Goal: Information Seeking & Learning: Learn about a topic

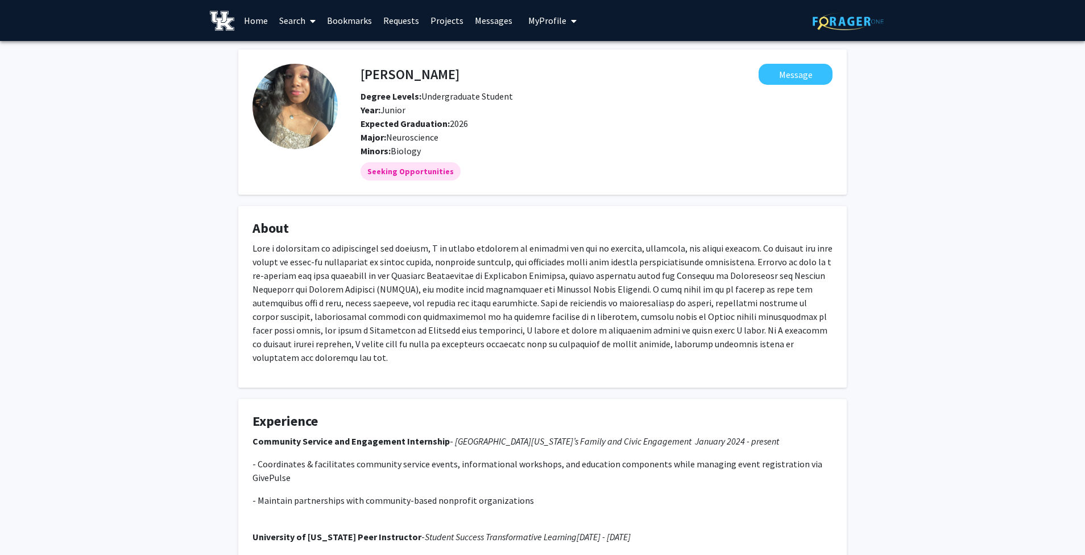
click at [308, 16] on span at bounding box center [310, 21] width 10 height 40
click at [328, 74] on span "Students" at bounding box center [308, 75] width 69 height 23
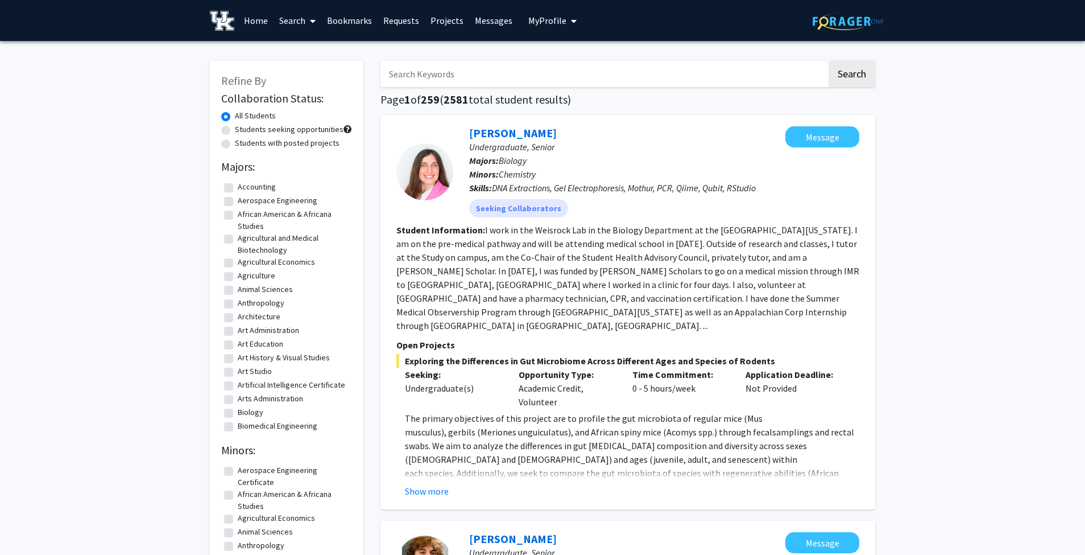
click at [512, 68] on input "Search Keywords" at bounding box center [603, 74] width 446 height 26
type input "martin"
click at [829, 61] on button "Search" at bounding box center [852, 74] width 47 height 26
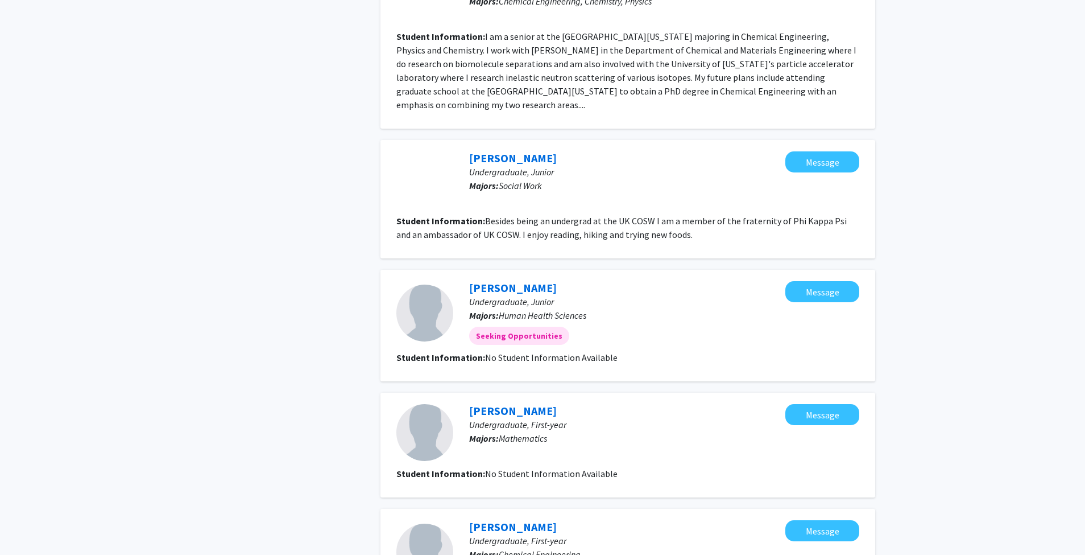
scroll to position [1062, 0]
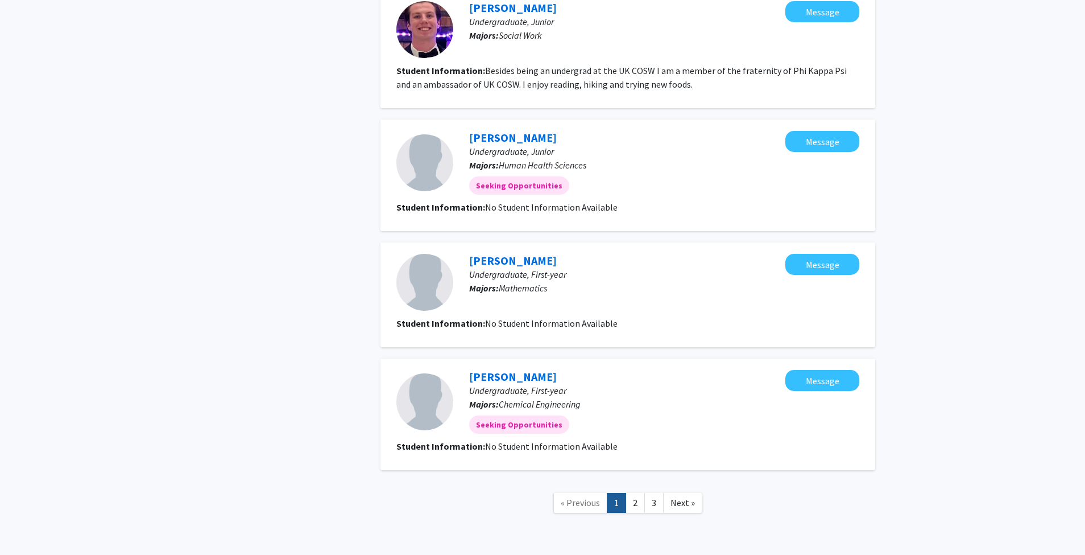
click at [645, 493] on link "3" at bounding box center [653, 503] width 19 height 20
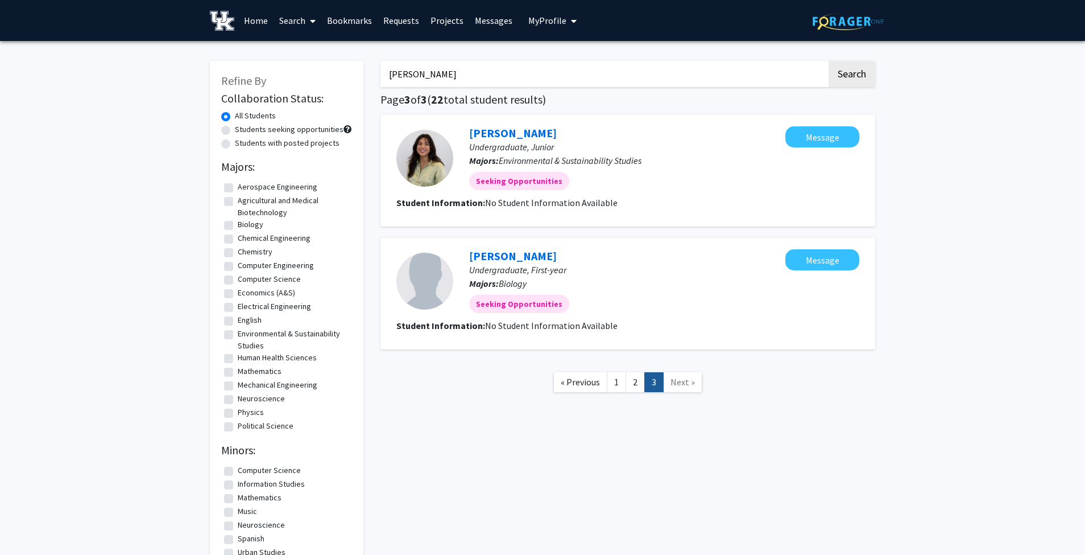
click at [626, 385] on link "2" at bounding box center [635, 382] width 19 height 20
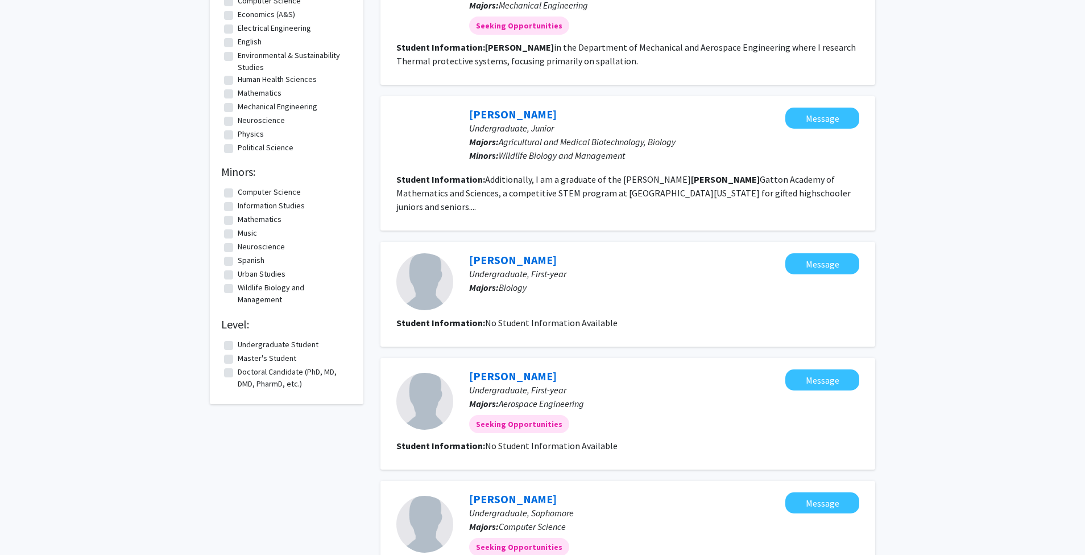
scroll to position [279, 0]
click at [489, 111] on link "Dexter Vilt" at bounding box center [513, 113] width 88 height 14
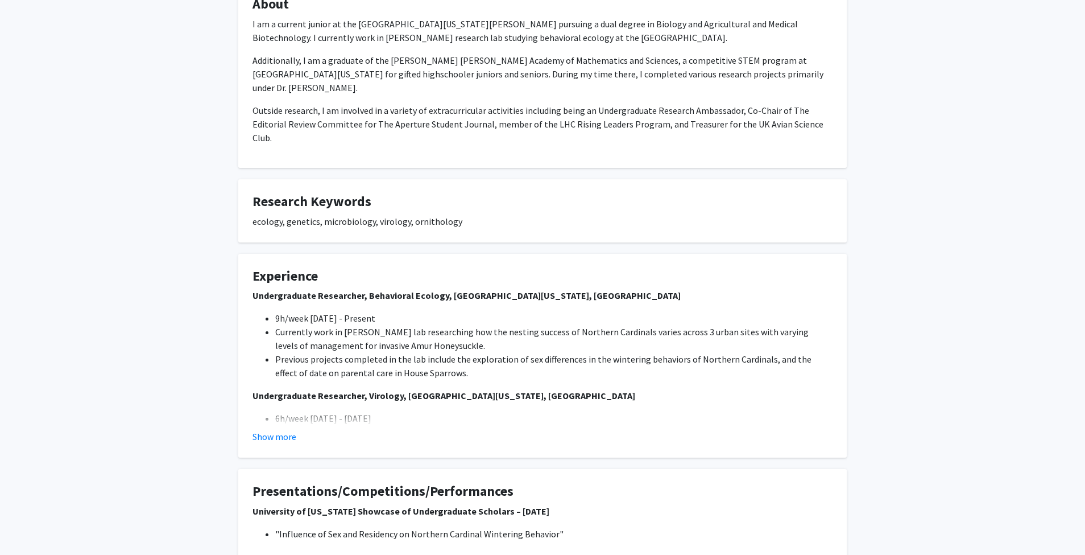
scroll to position [312, 0]
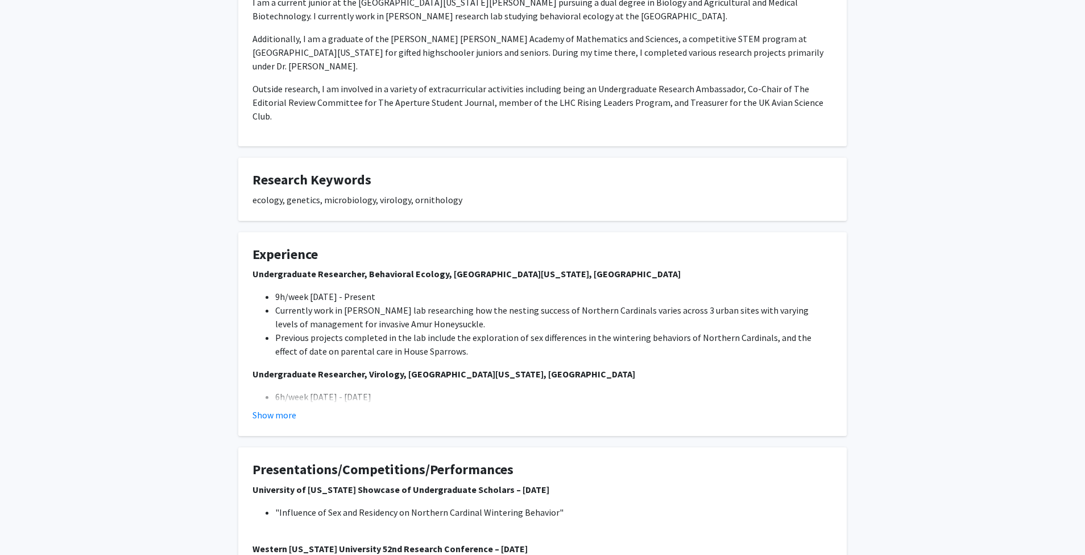
click at [275, 408] on button "Show more" at bounding box center [275, 415] width 44 height 14
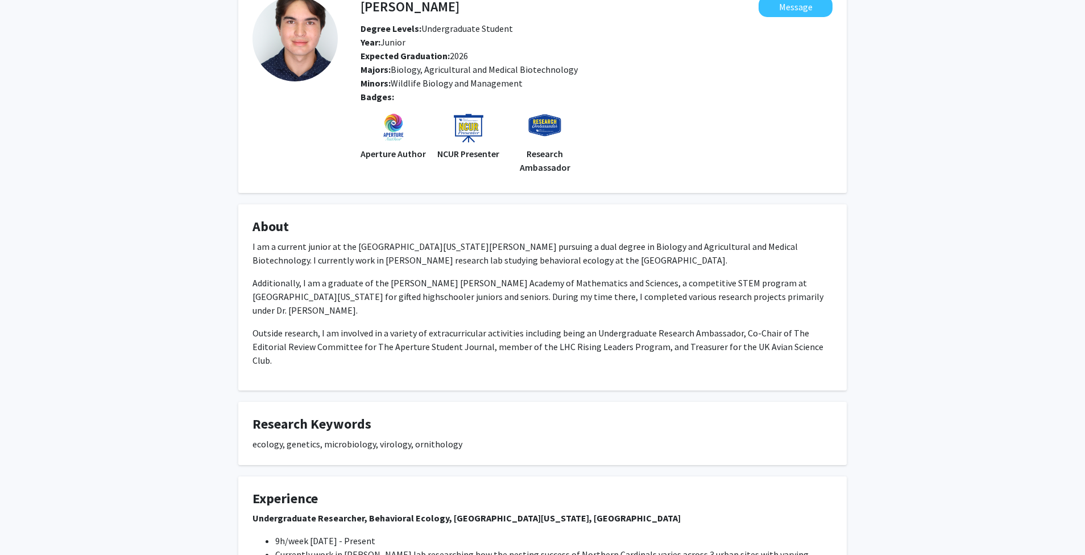
scroll to position [0, 0]
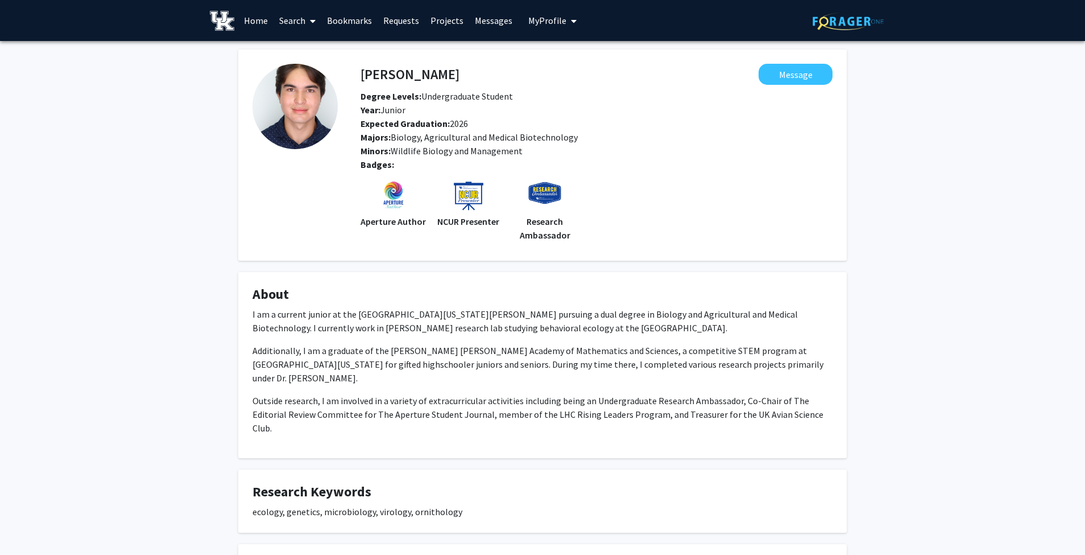
click at [296, 16] on link "Search" at bounding box center [298, 21] width 48 height 40
click at [303, 71] on span "Students" at bounding box center [308, 75] width 69 height 23
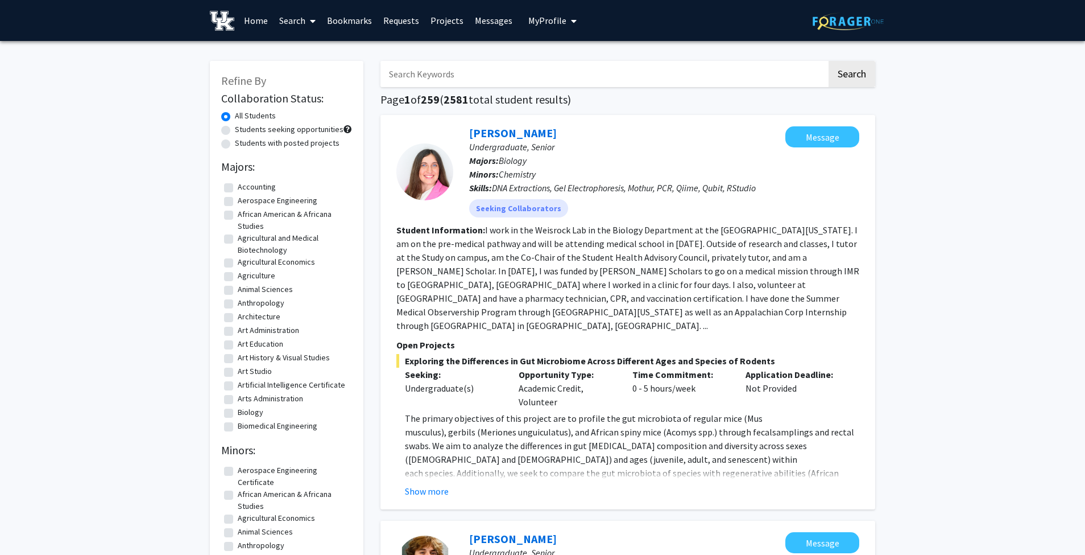
click at [428, 83] on input "Search Keywords" at bounding box center [603, 74] width 446 height 26
type input "martin"
click at [829, 61] on button "Search" at bounding box center [852, 74] width 47 height 26
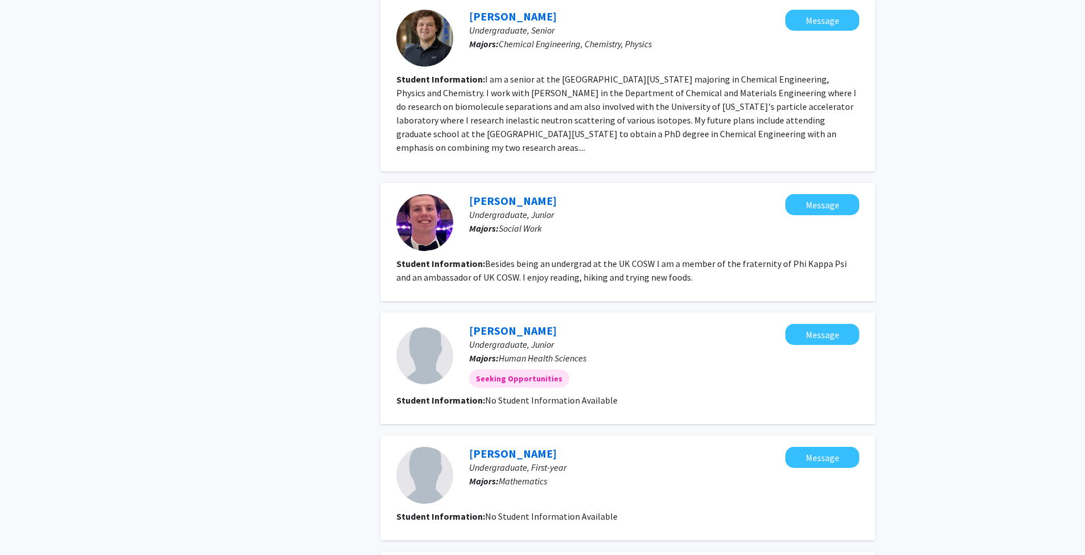
scroll to position [875, 0]
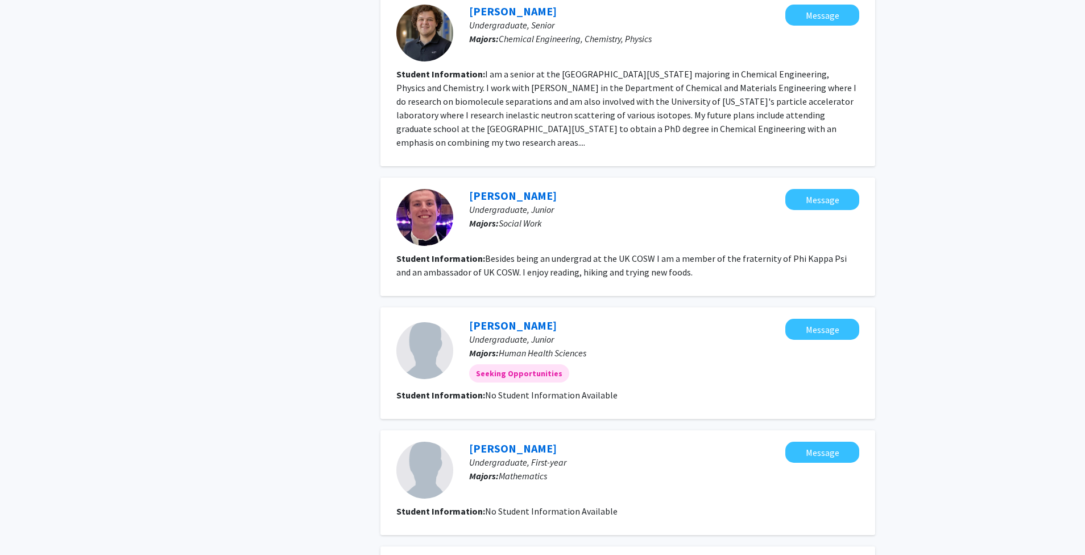
click at [503, 318] on link "Martin Keltee" at bounding box center [513, 325] width 88 height 14
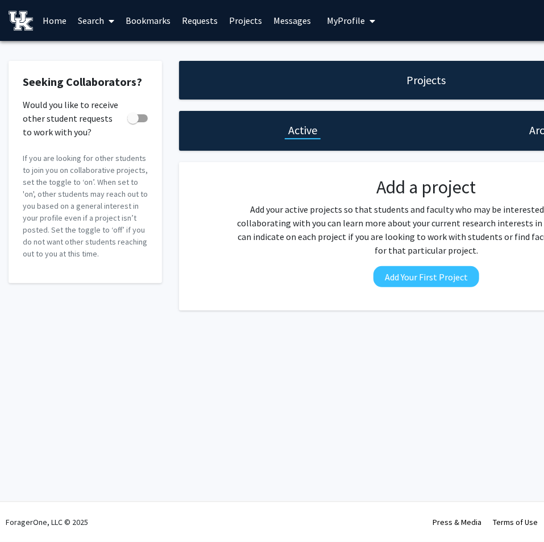
click at [245, 18] on link "Projects" at bounding box center [246, 21] width 44 height 40
click at [185, 18] on link "Requests" at bounding box center [199, 21] width 47 height 40
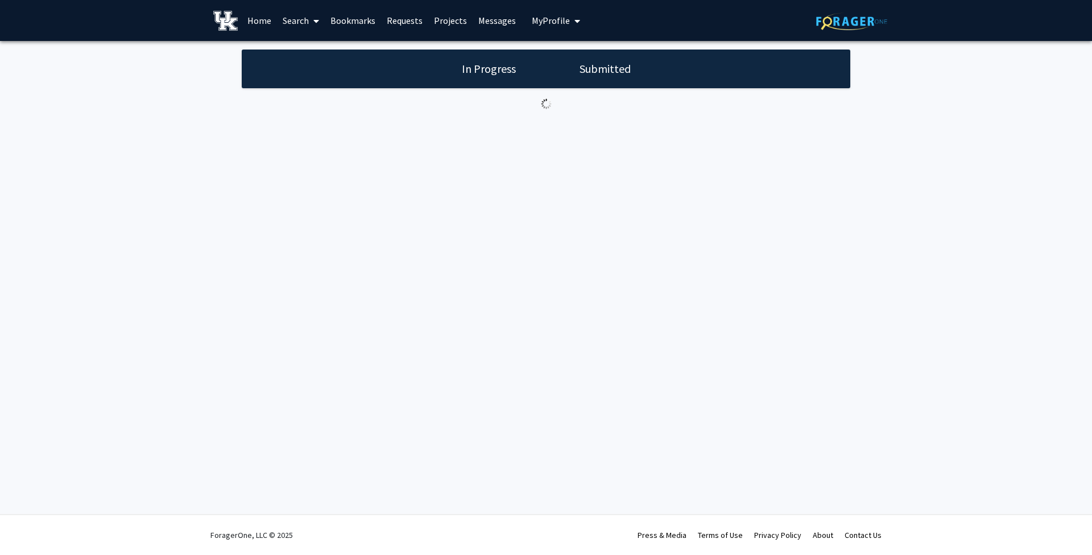
click at [291, 15] on link "Search" at bounding box center [301, 21] width 48 height 40
click at [307, 71] on span "Students" at bounding box center [311, 75] width 69 height 23
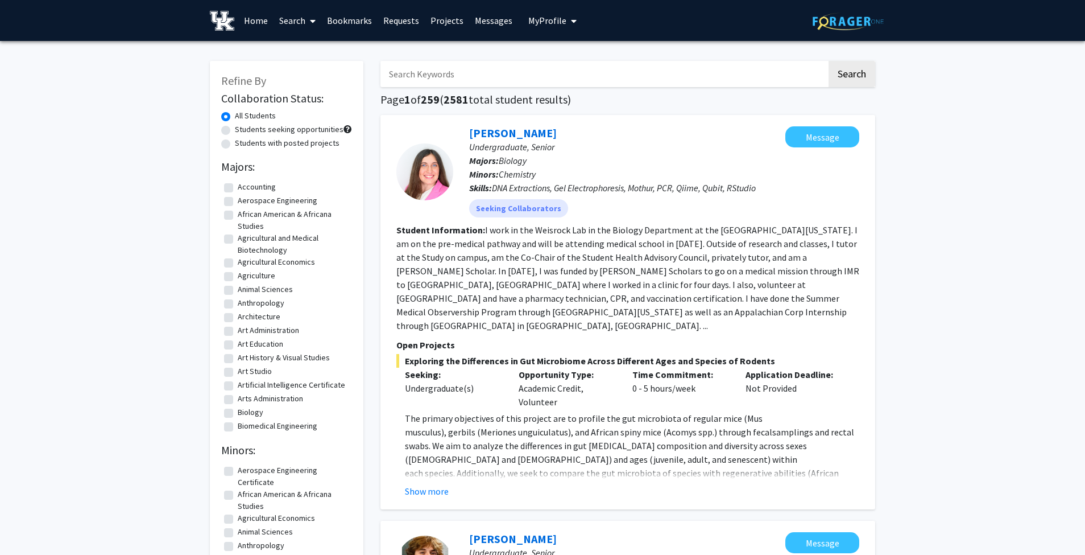
click at [294, 13] on link "Search" at bounding box center [298, 21] width 48 height 40
click at [313, 27] on span at bounding box center [310, 21] width 10 height 40
click at [321, 51] on span "Faculty/Staff" at bounding box center [316, 52] width 84 height 23
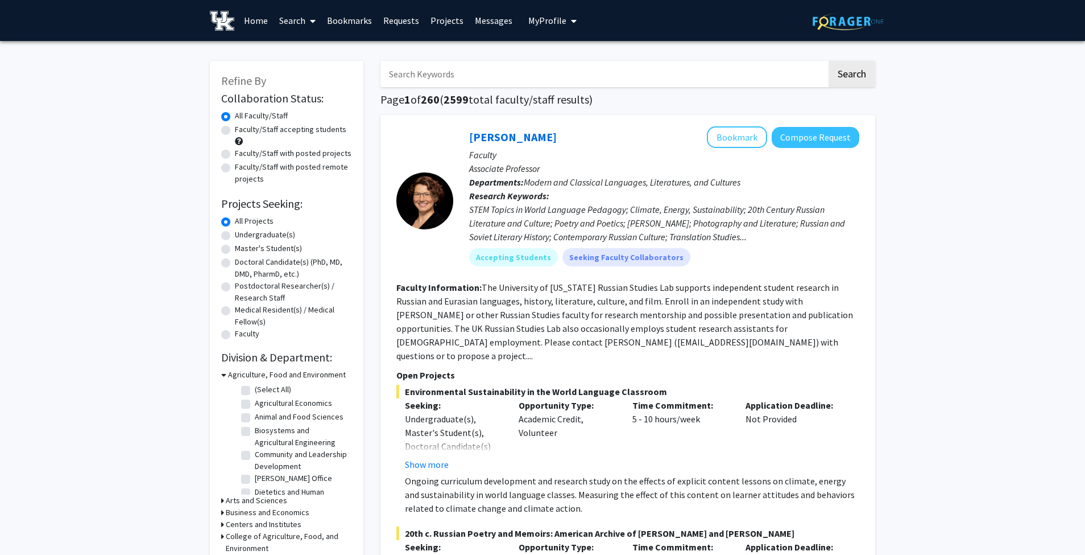
click at [235, 132] on label "Faculty/Staff accepting students" at bounding box center [290, 129] width 111 height 12
click at [235, 131] on input "Faculty/Staff accepting students" at bounding box center [238, 126] width 7 height 7
radio input "true"
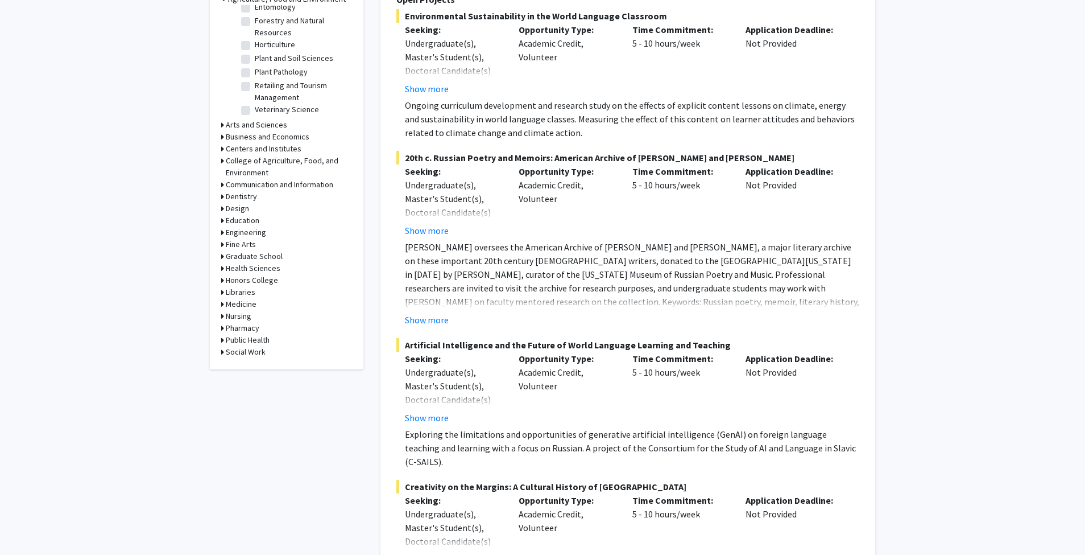
scroll to position [376, 0]
click at [242, 326] on h3 "Pharmacy" at bounding box center [243, 327] width 34 height 12
click at [254, 340] on fg-checkbox "(Select All) (Select All)" at bounding box center [295, 343] width 108 height 14
click at [255, 344] on label "(Select All)" at bounding box center [273, 342] width 36 height 12
click at [255, 344] on input "(Select All)" at bounding box center [258, 339] width 7 height 7
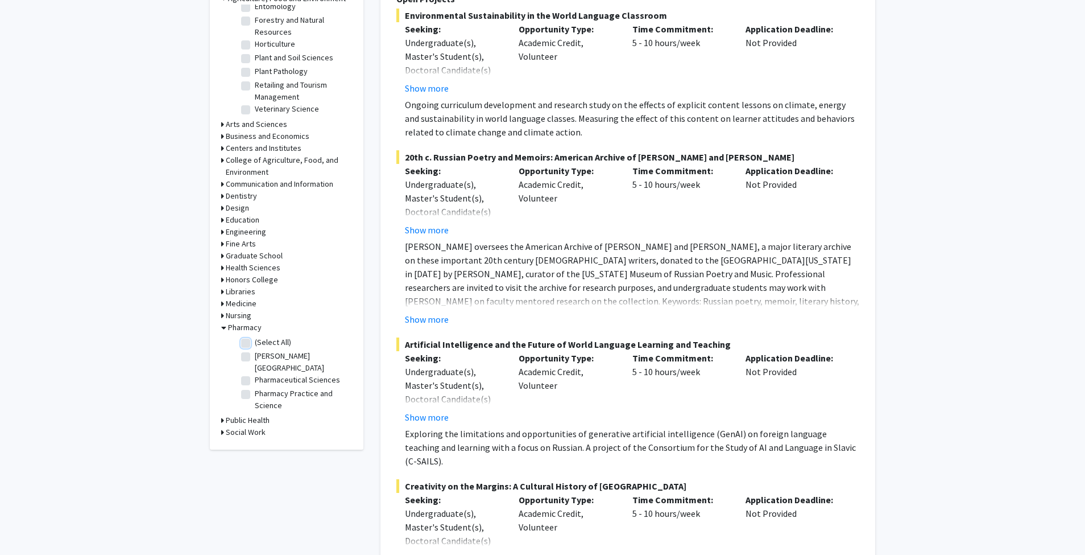
checkbox input "true"
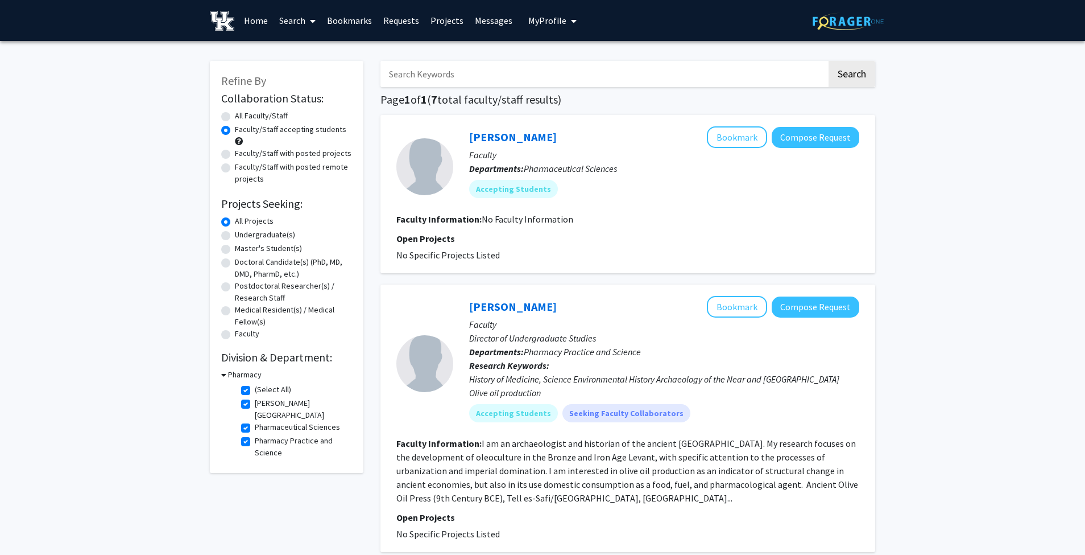
click at [255, 389] on label "(Select All)" at bounding box center [273, 389] width 36 height 12
click at [255, 389] on input "(Select All)" at bounding box center [258, 386] width 7 height 7
checkbox input "false"
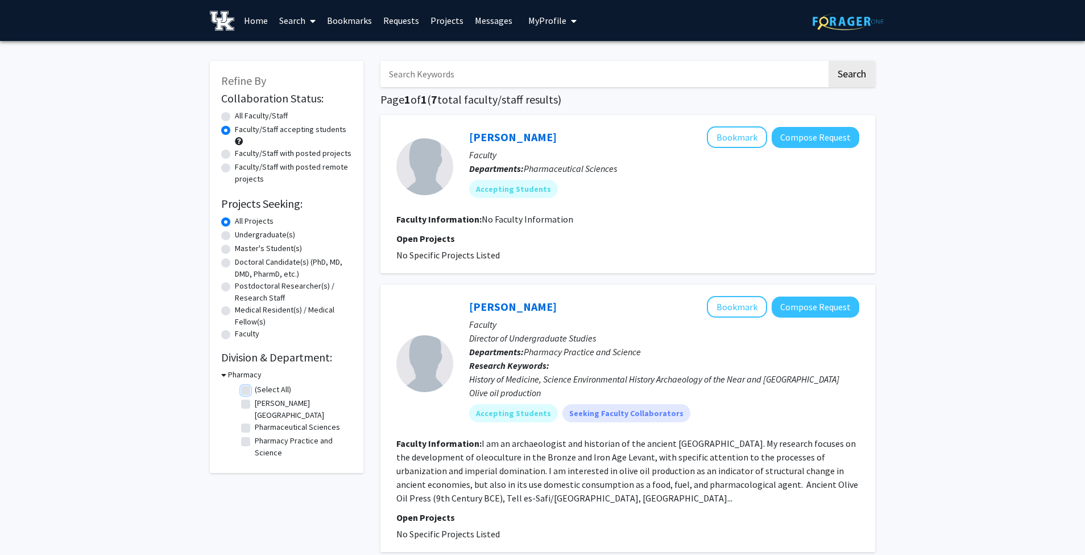
checkbox input "false"
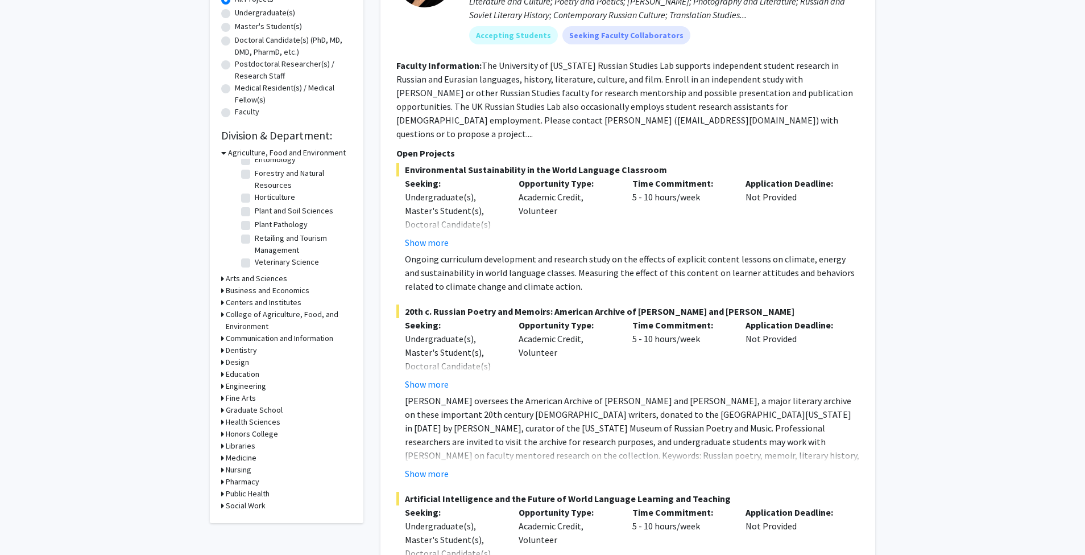
scroll to position [226, 0]
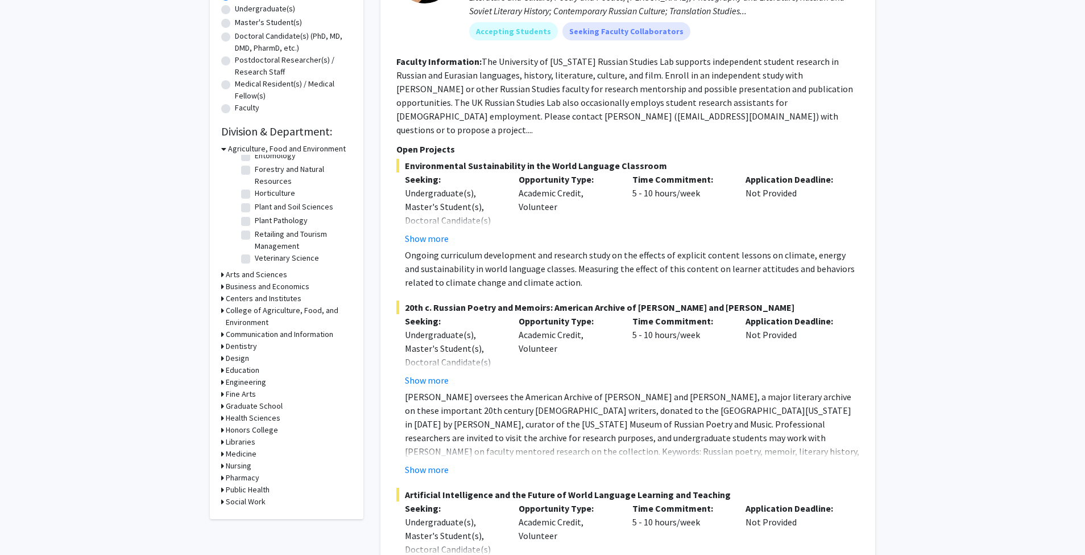
click at [221, 416] on div "Refine By Collaboration Status: Collaboration Status All Faculty/Staff Collabor…" at bounding box center [287, 177] width 154 height 684
click at [222, 452] on icon at bounding box center [222, 454] width 3 height 12
click at [255, 467] on label "(Select All)" at bounding box center [273, 468] width 36 height 12
click at [255, 467] on input "(Select All)" at bounding box center [258, 465] width 7 height 7
checkbox input "true"
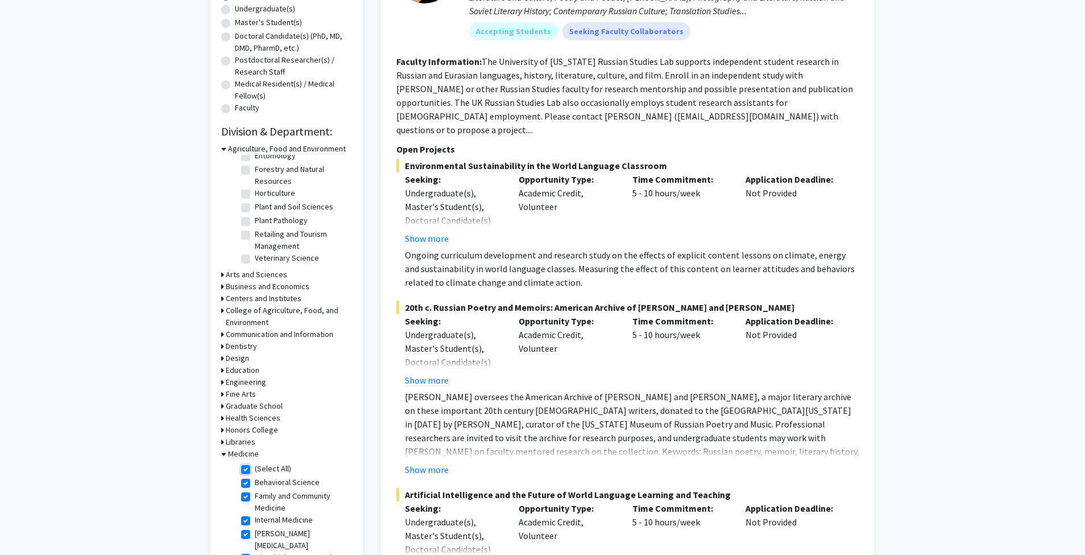
checkbox input "true"
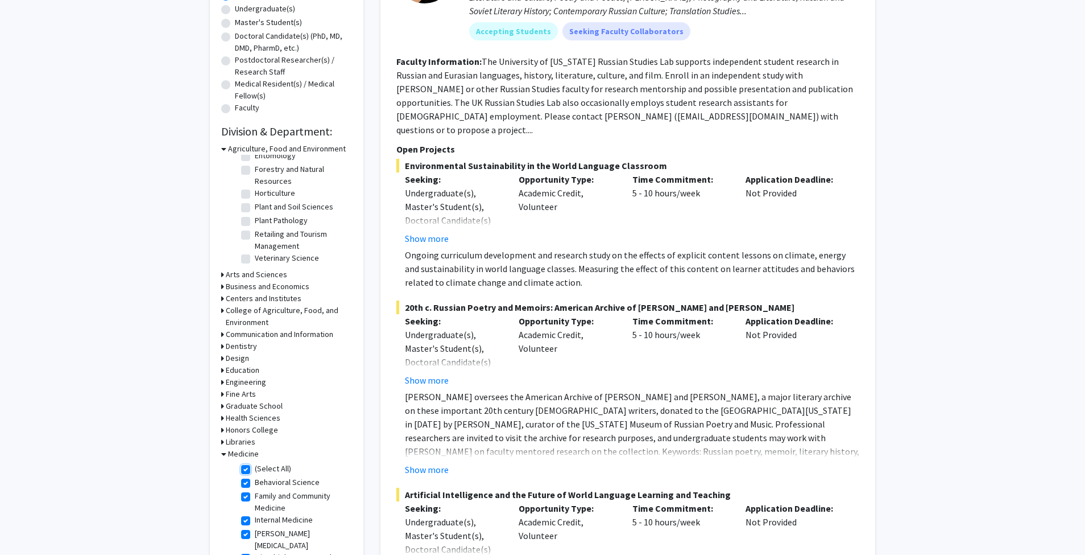
checkbox input "true"
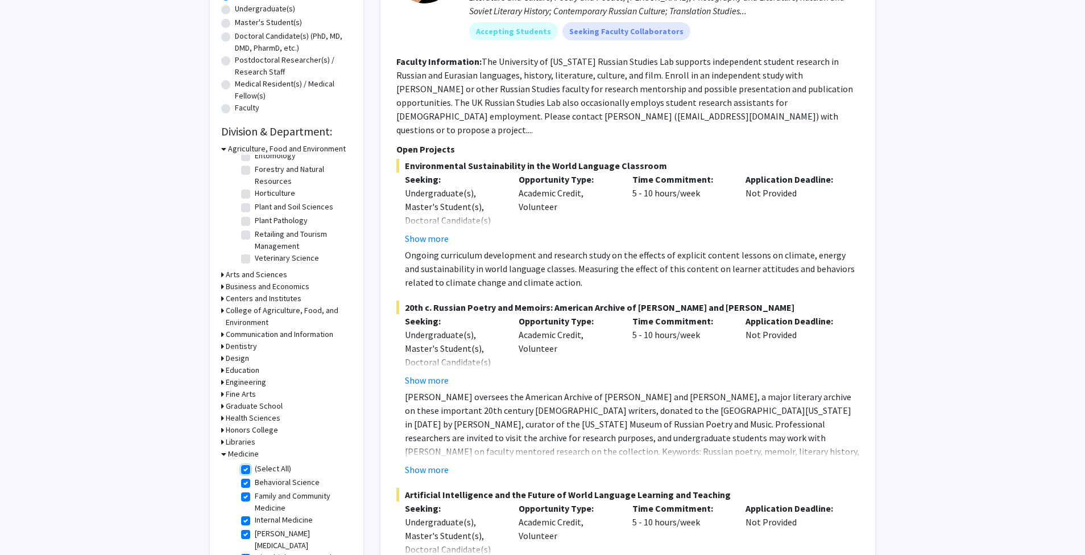
checkbox input "true"
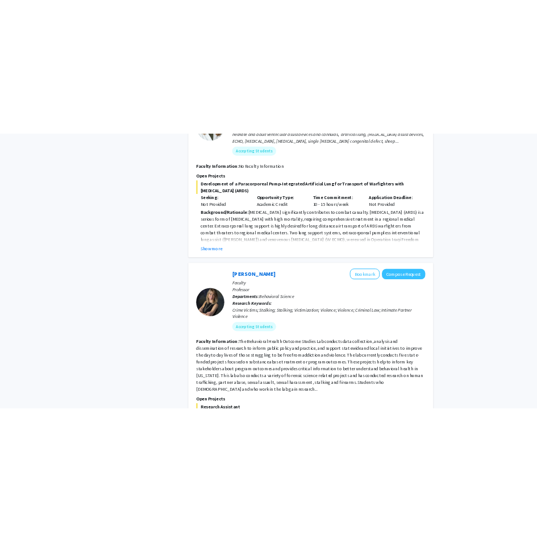
scroll to position [2052, 0]
